Goal: Task Accomplishment & Management: Use online tool/utility

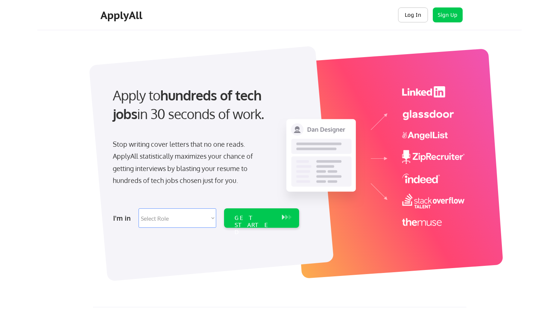
click at [405, 11] on button "Log In" at bounding box center [413, 14] width 30 height 15
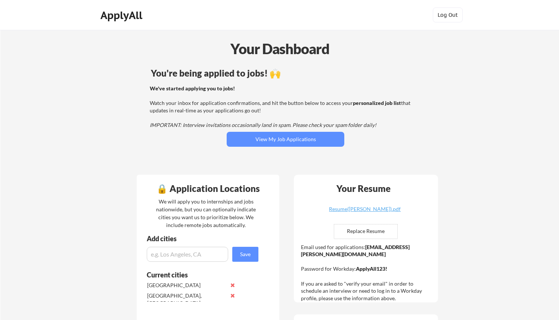
click at [368, 227] on input "file" at bounding box center [365, 231] width 63 height 14
type input "C:\fakepath\Ace_Perez_Resume.pdf"
click at [385, 184] on div "Your Resume" at bounding box center [363, 188] width 74 height 9
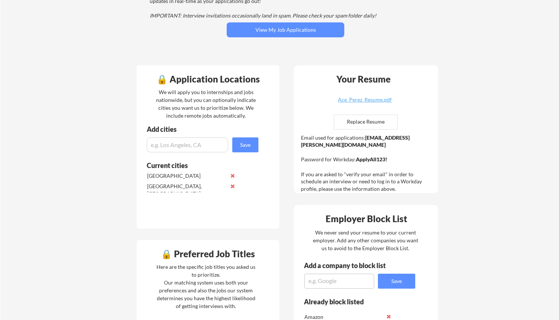
scroll to position [110, 0]
click at [375, 97] on div "Ace_Perez_Resume.pdf" at bounding box center [364, 99] width 89 height 5
click at [320, 97] on link "Ace_Perez_Resume.pdf" at bounding box center [364, 103] width 89 height 12
